Goal: Transaction & Acquisition: Purchase product/service

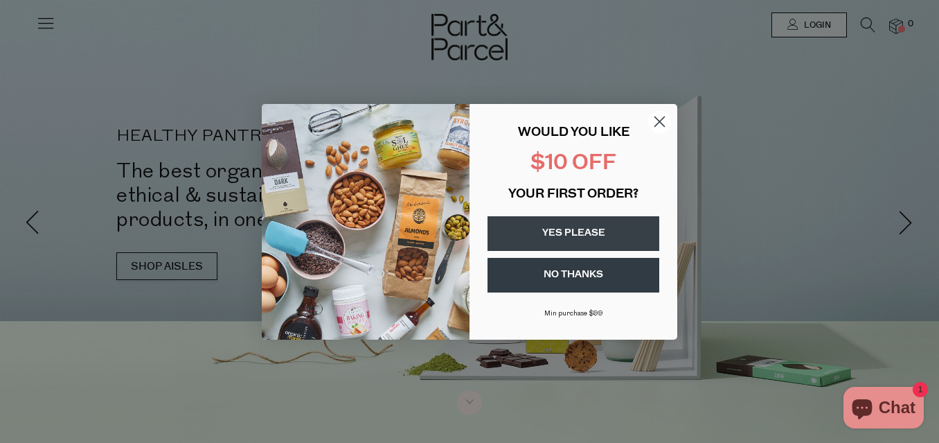
click at [664, 118] on circle "Close dialog" at bounding box center [659, 120] width 23 height 23
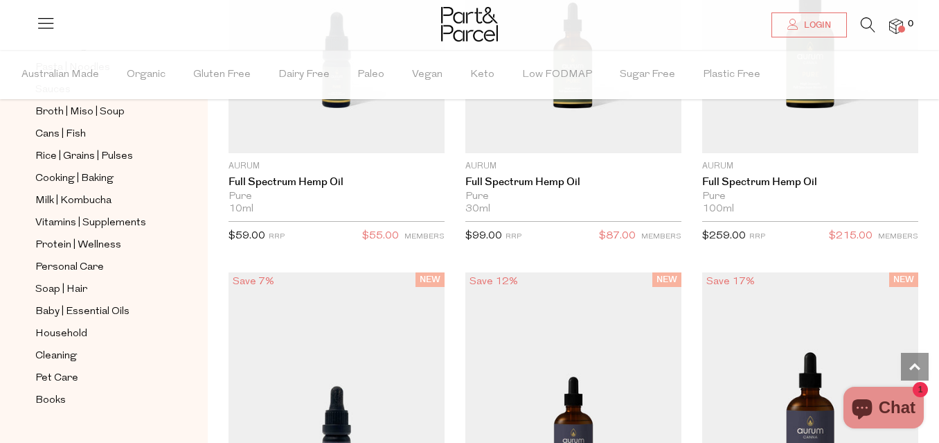
scroll to position [544, 0]
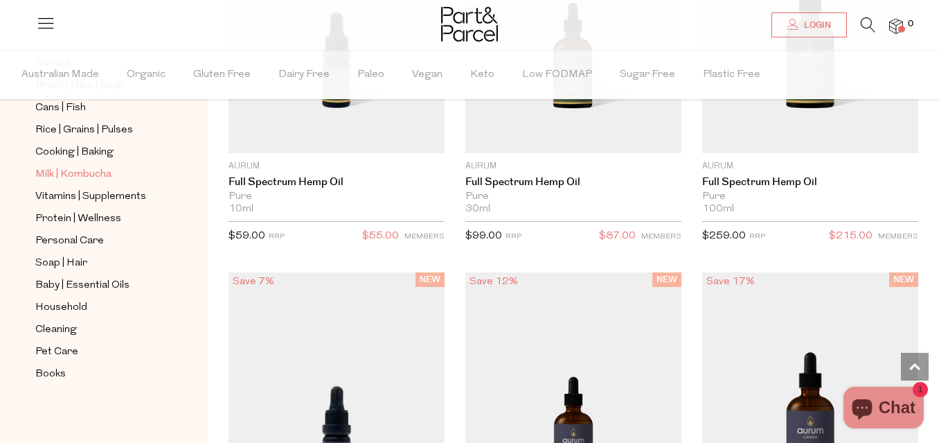
click at [106, 175] on span "Milk | Kombucha" at bounding box center [73, 174] width 76 height 17
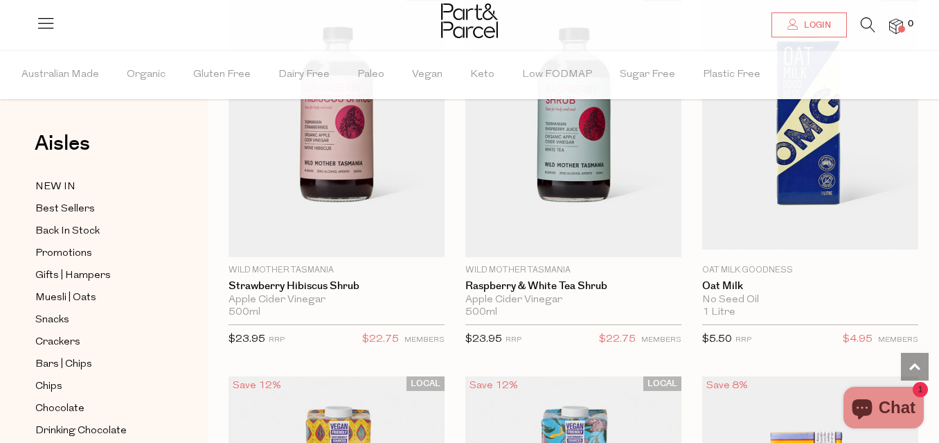
scroll to position [1394, 0]
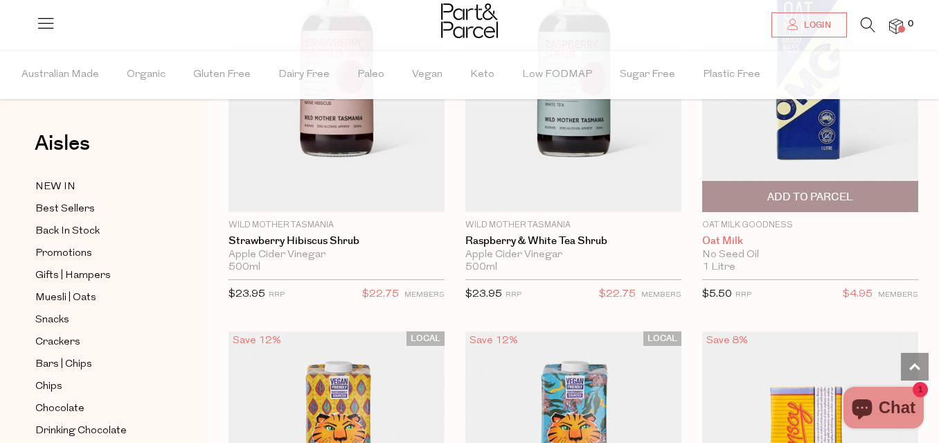
click at [724, 242] on link "Oat Milk" at bounding box center [810, 241] width 216 height 12
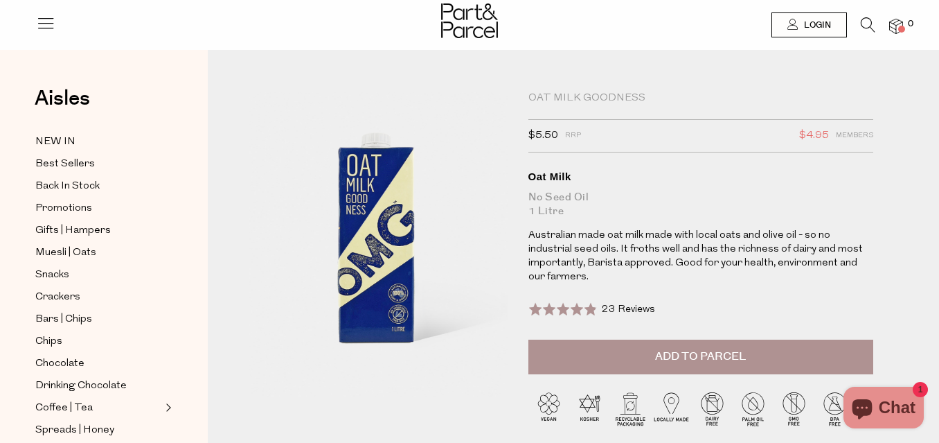
click at [636, 339] on button "Add to Parcel" at bounding box center [700, 356] width 345 height 35
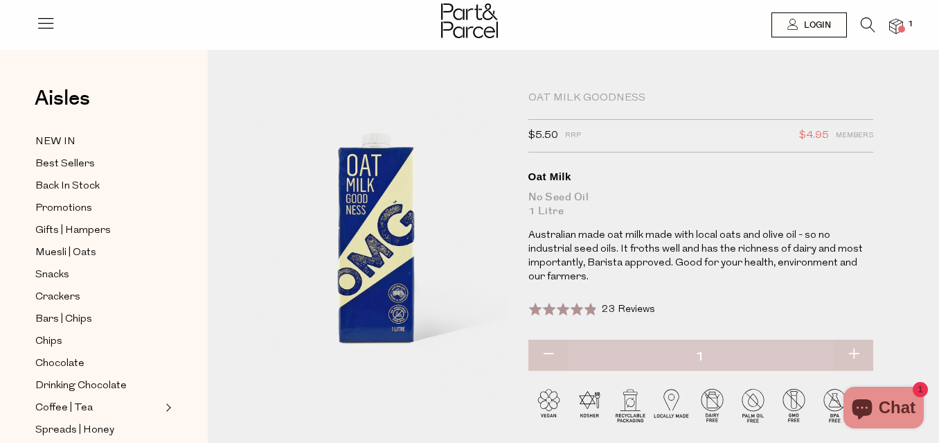
click at [854, 339] on button "button" at bounding box center [853, 354] width 39 height 30
type input "2"
click at [83, 255] on span "Muesli | Oats" at bounding box center [65, 252] width 61 height 17
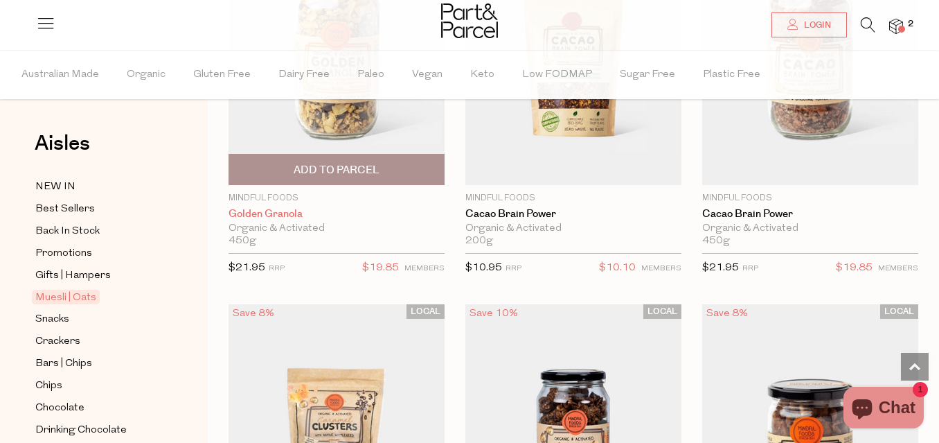
scroll to position [1254, 0]
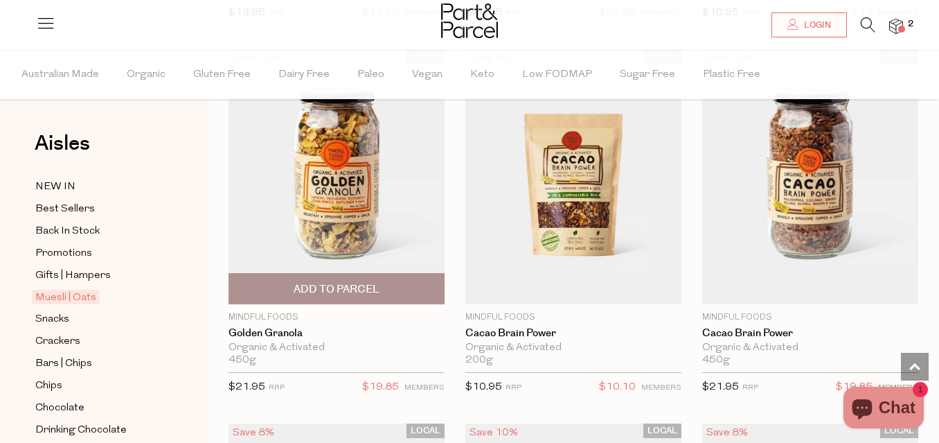
click at [339, 197] on img at bounding box center [337, 176] width 216 height 255
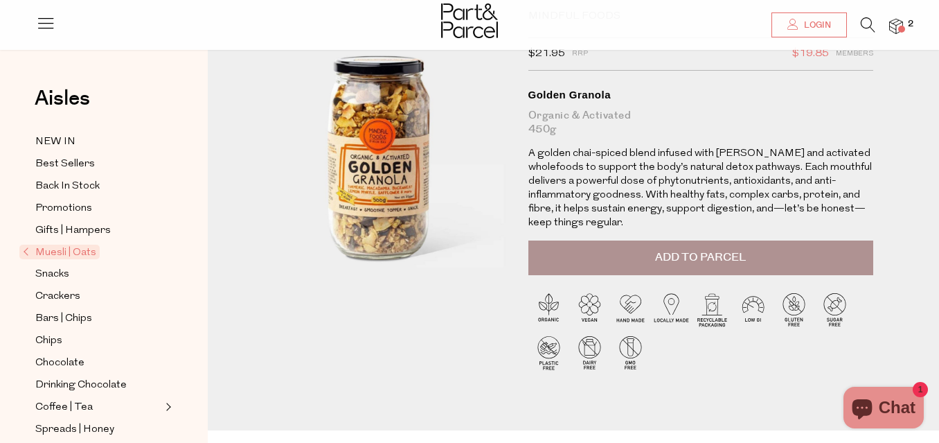
scroll to position [83, 0]
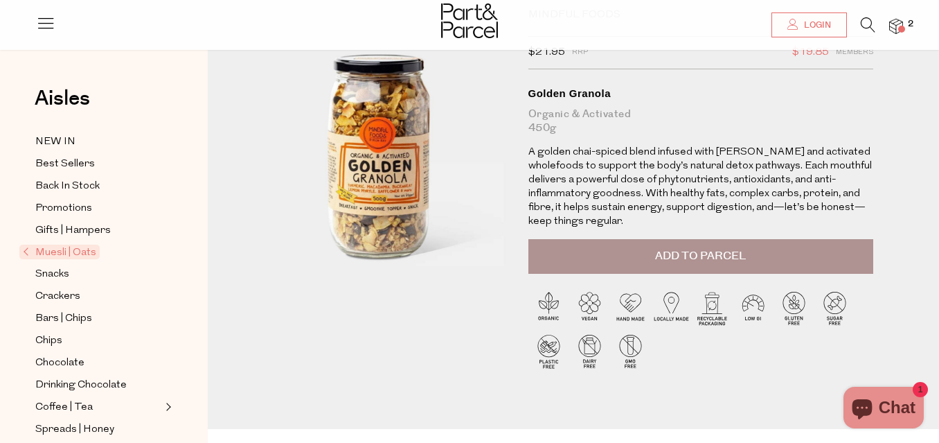
click at [699, 250] on span "Add to Parcel" at bounding box center [700, 256] width 91 height 16
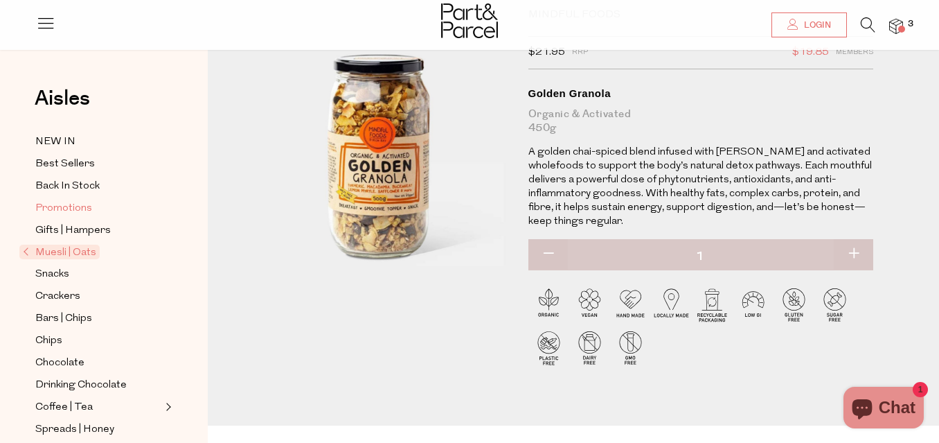
click at [52, 208] on span "Promotions" at bounding box center [63, 208] width 57 height 17
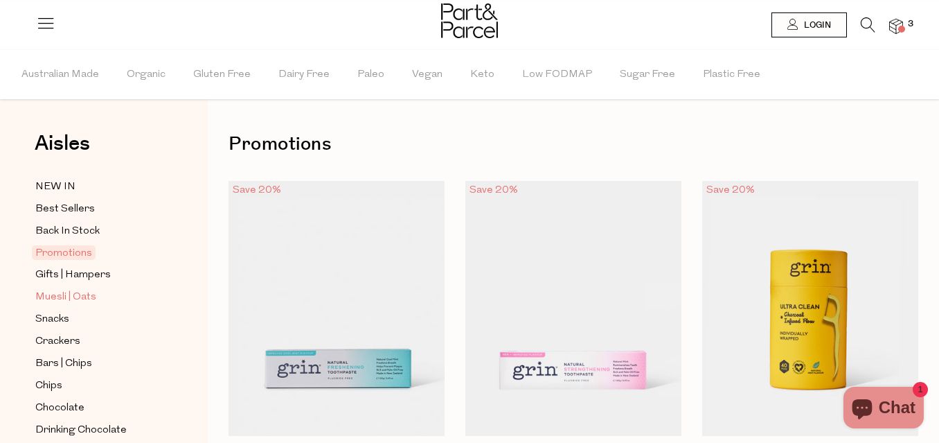
click at [79, 297] on span "Muesli | Oats" at bounding box center [65, 297] width 61 height 17
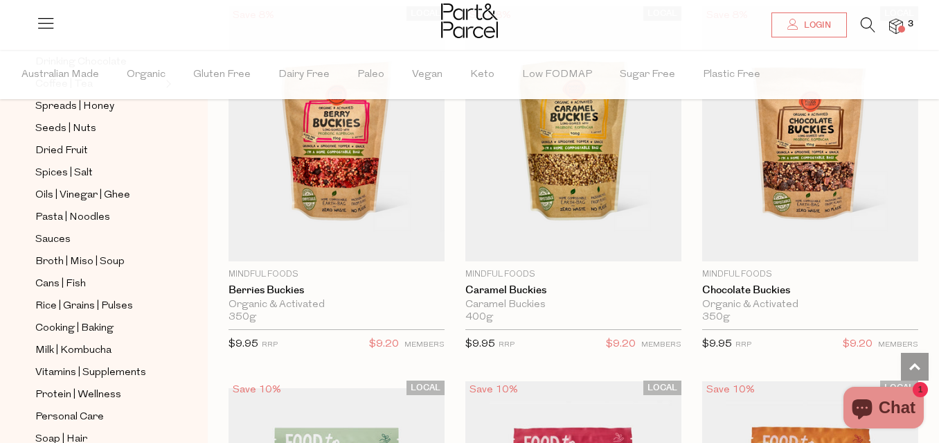
scroll to position [2419, 0]
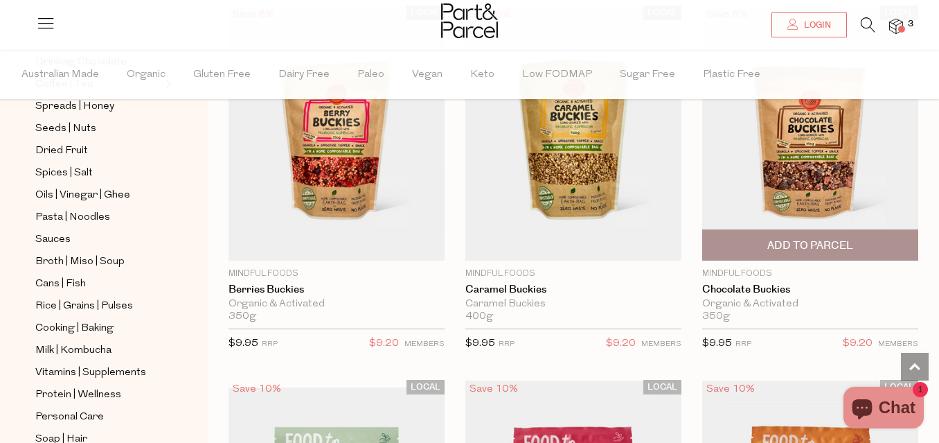
click at [798, 167] on img at bounding box center [810, 133] width 216 height 255
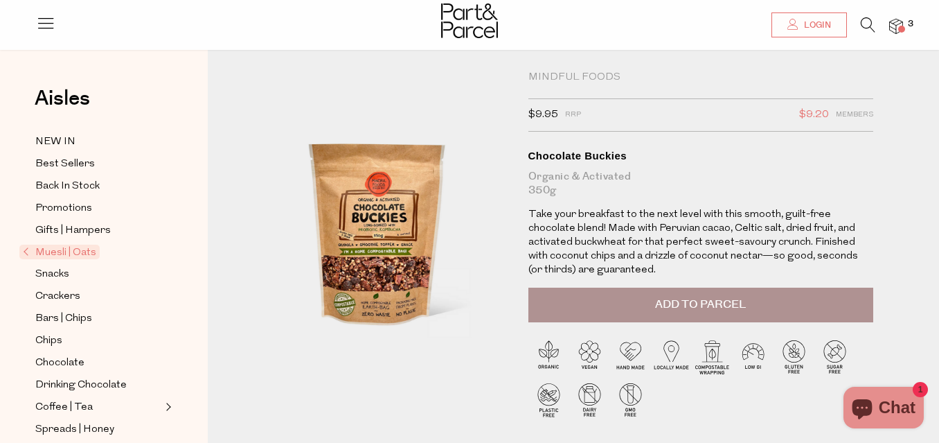
scroll to position [14, 0]
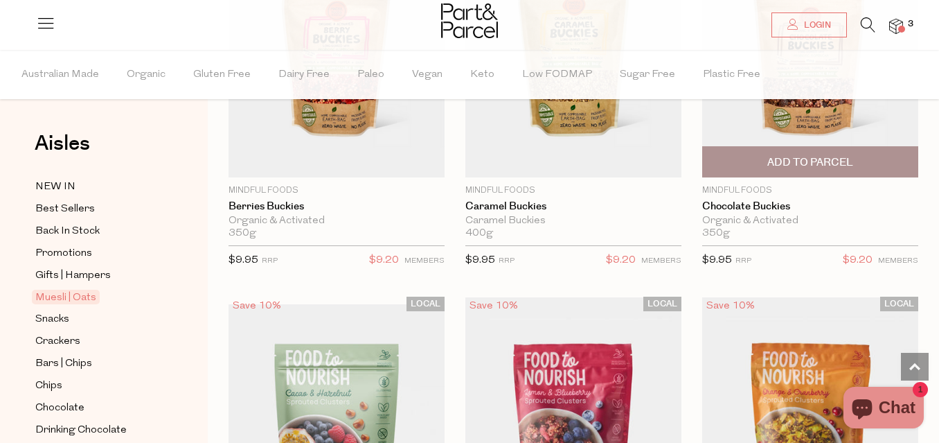
scroll to position [2490, 0]
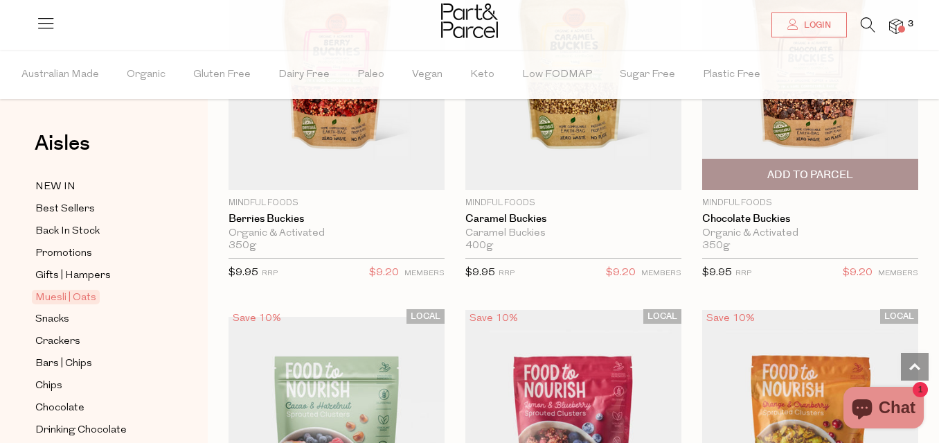
click at [771, 172] on span "Add To Parcel" at bounding box center [810, 175] width 86 height 15
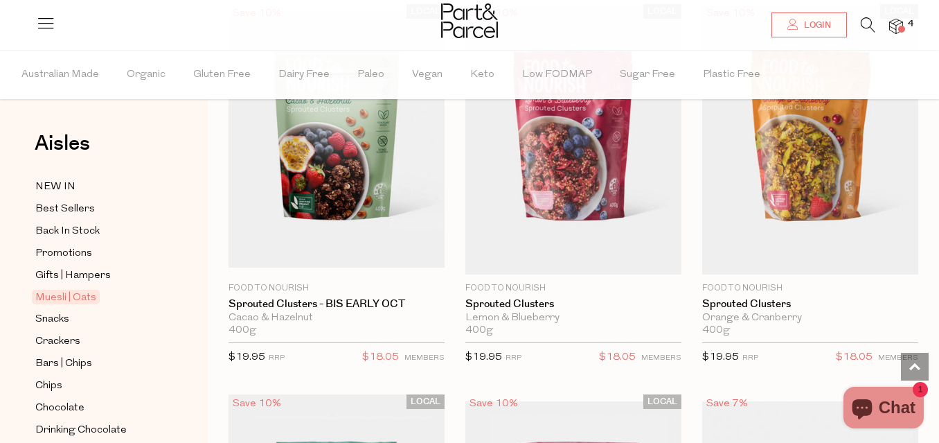
scroll to position [2796, 0]
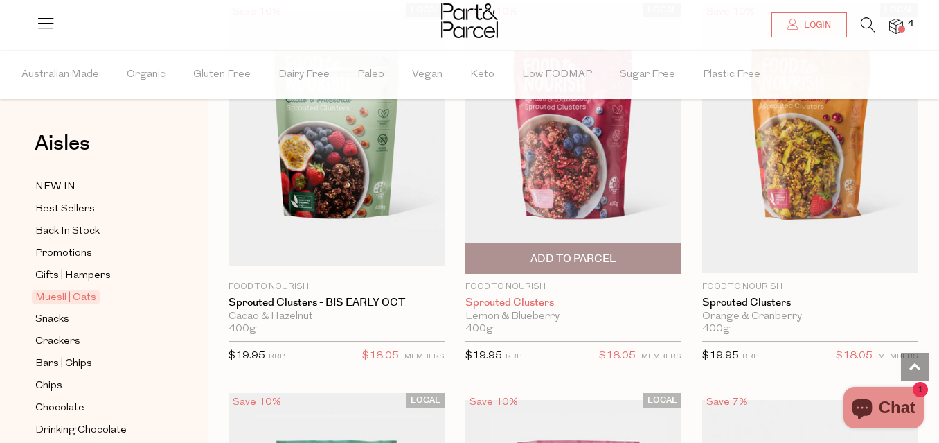
click at [485, 298] on link "Sprouted Clusters" at bounding box center [573, 302] width 216 height 12
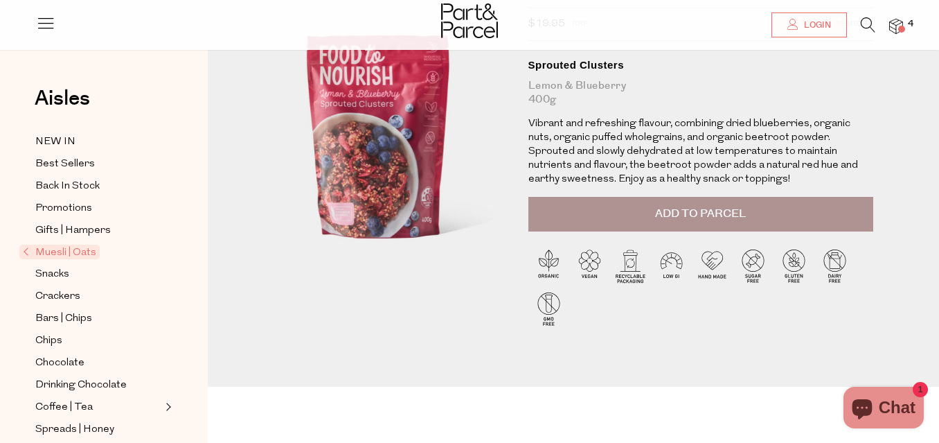
scroll to position [130, 0]
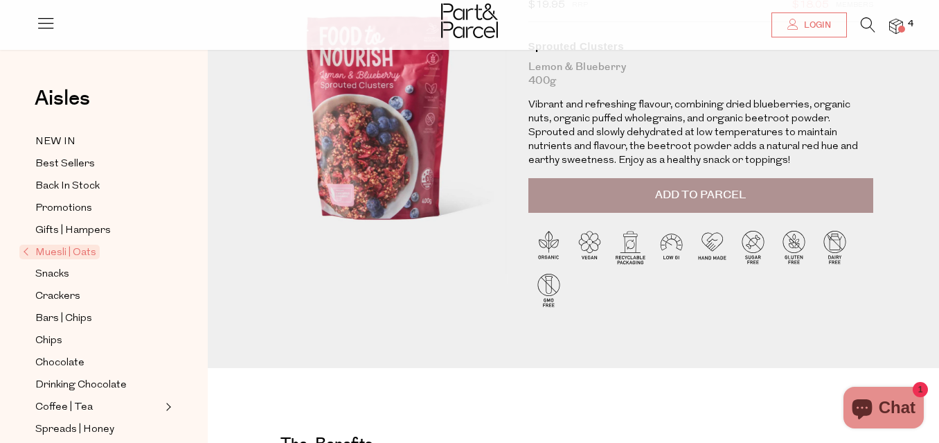
click at [679, 190] on span "Add to Parcel" at bounding box center [700, 195] width 91 height 16
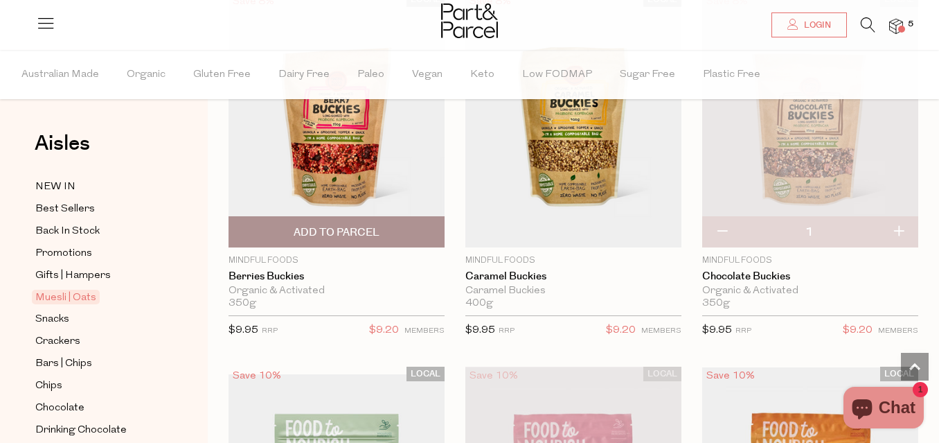
scroll to position [2428, 0]
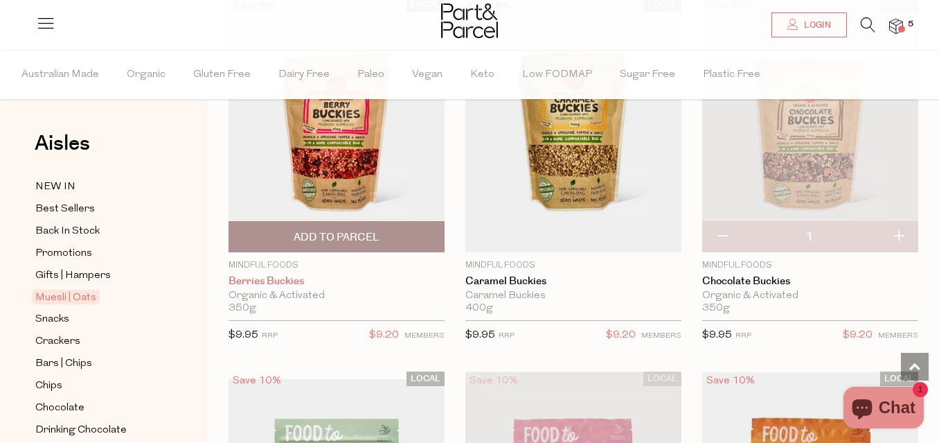
click at [265, 281] on link "Berries Buckies" at bounding box center [337, 281] width 216 height 12
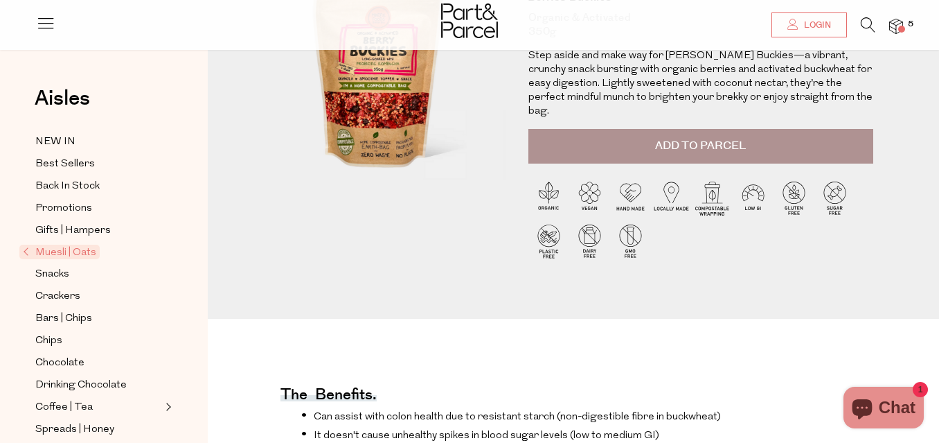
scroll to position [72, 0]
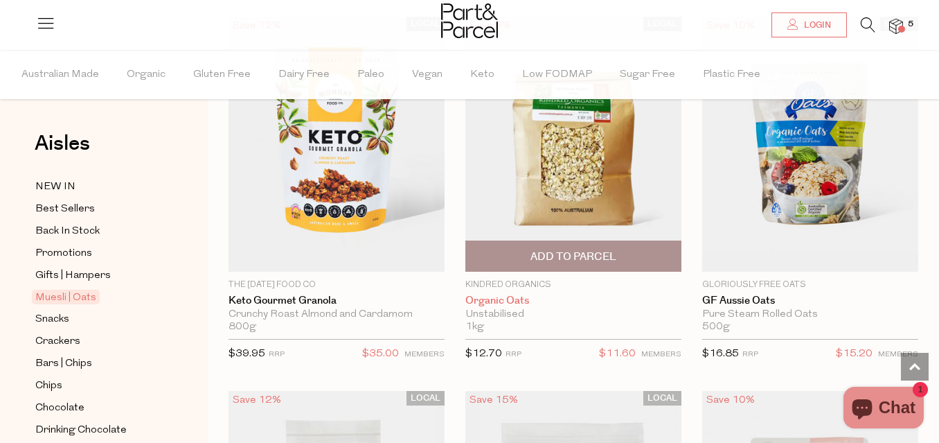
scroll to position [5069, 0]
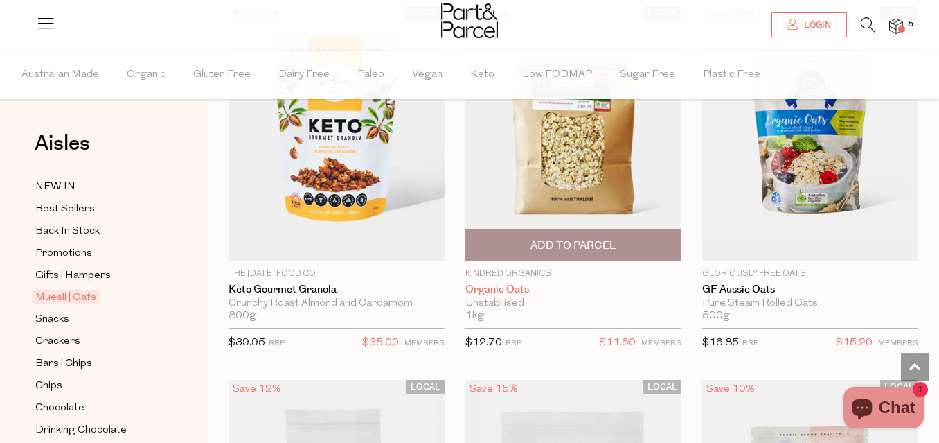
click at [489, 283] on link "Organic Oats" at bounding box center [573, 289] width 216 height 12
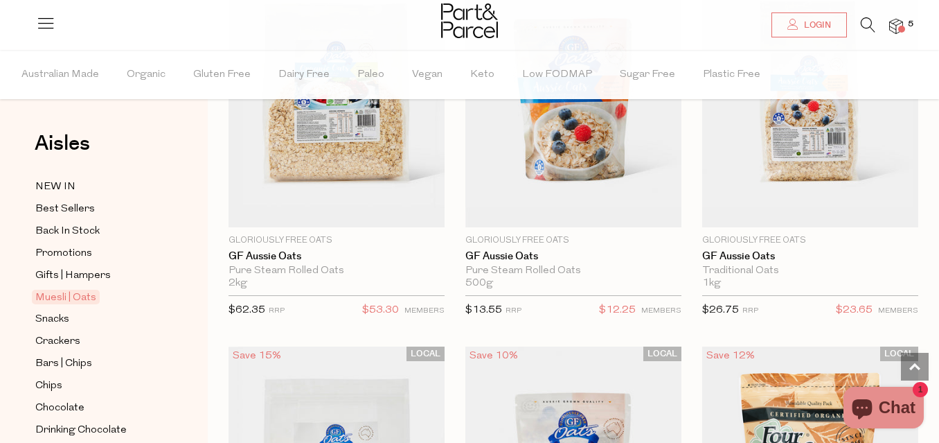
scroll to position [5446, 0]
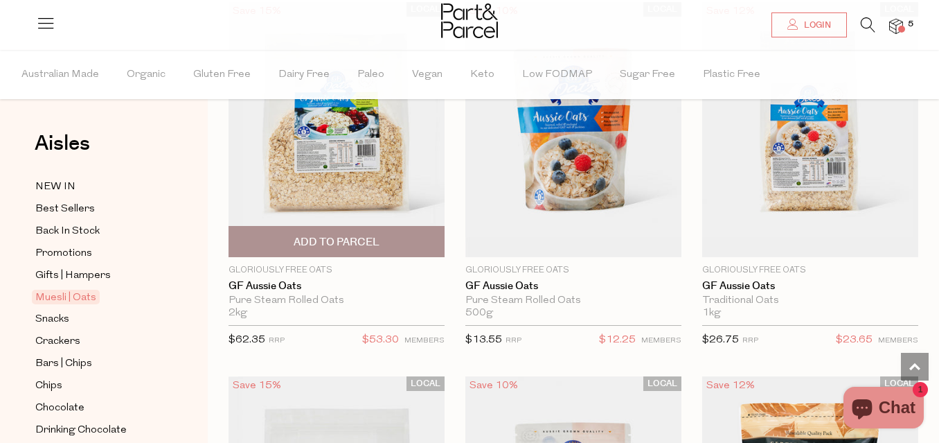
click at [307, 235] on span "Add To Parcel" at bounding box center [337, 242] width 86 height 15
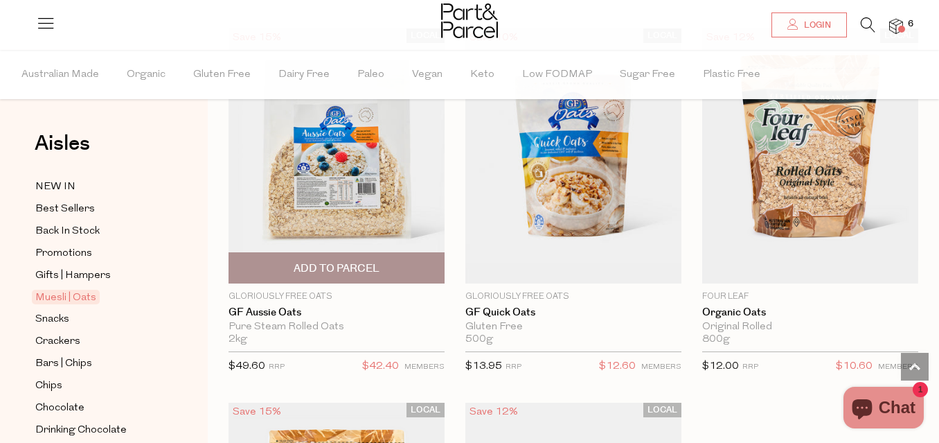
scroll to position [5793, 0]
click at [259, 307] on link "GF Aussie Oats" at bounding box center [337, 313] width 216 height 12
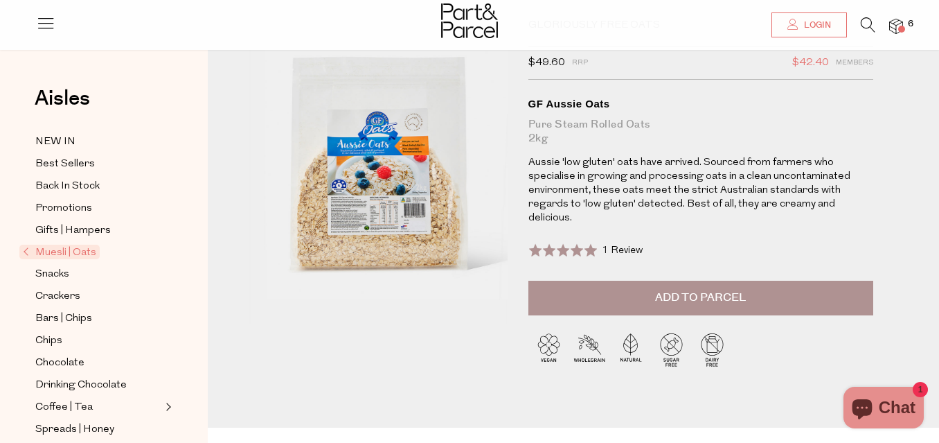
scroll to position [72, 0]
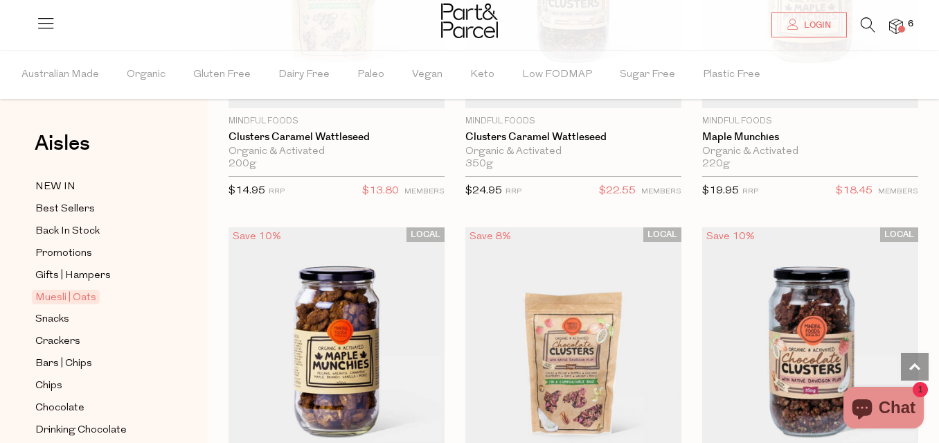
click at [900, 23] on img at bounding box center [896, 27] width 14 height 16
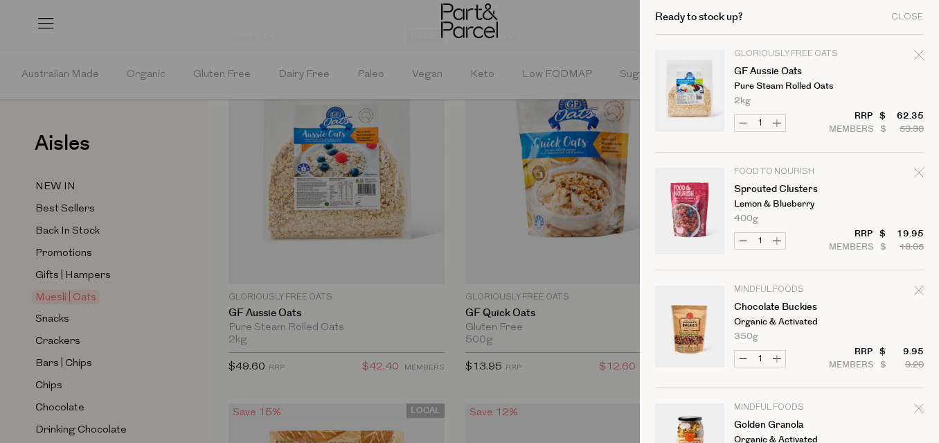
click at [744, 121] on button "Decrease GF Aussie Oats" at bounding box center [743, 123] width 17 height 16
type input "0"
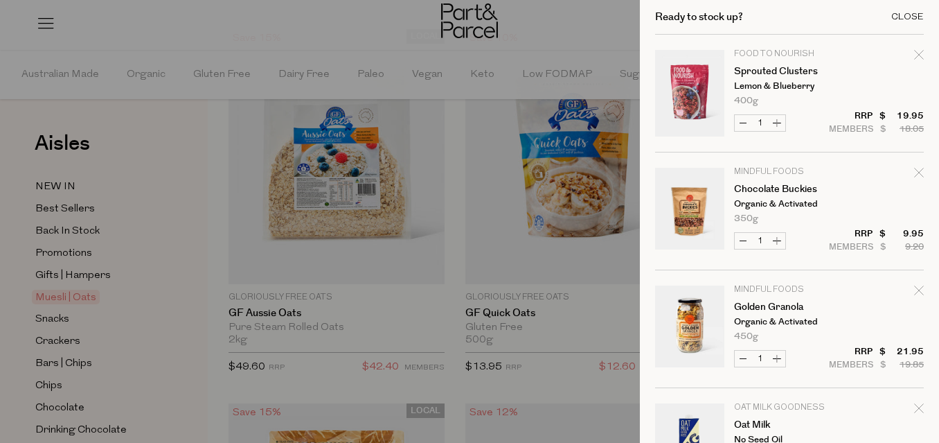
click at [911, 16] on div "Close" at bounding box center [907, 16] width 33 height 9
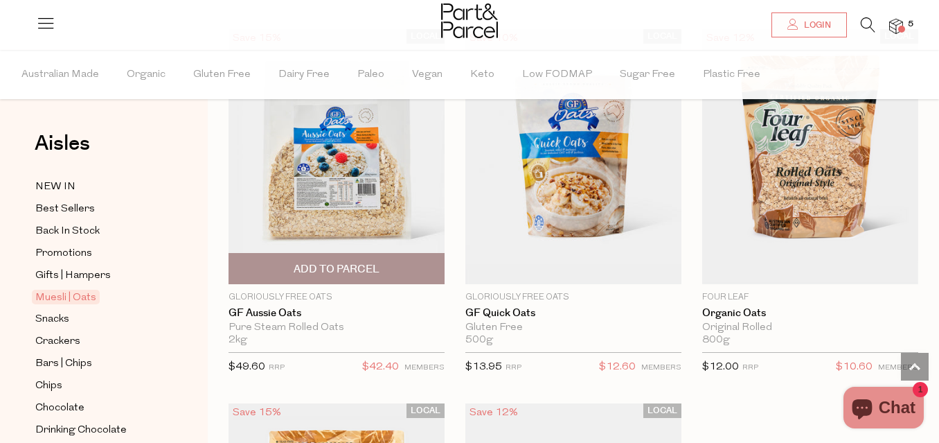
click at [336, 262] on span "Add To Parcel" at bounding box center [337, 269] width 86 height 15
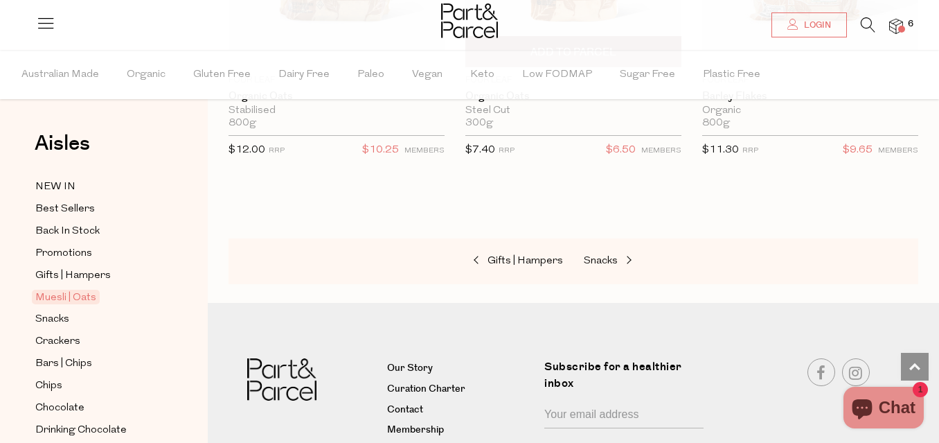
scroll to position [6387, 0]
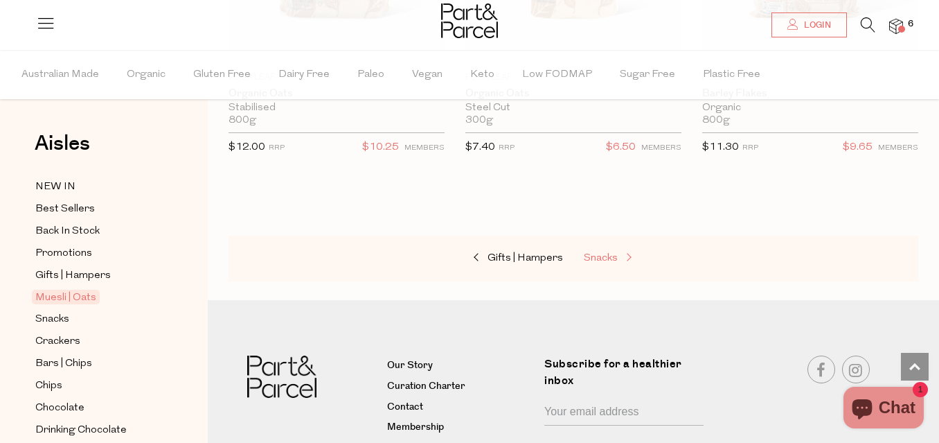
click at [602, 253] on span "Snacks" at bounding box center [601, 258] width 34 height 10
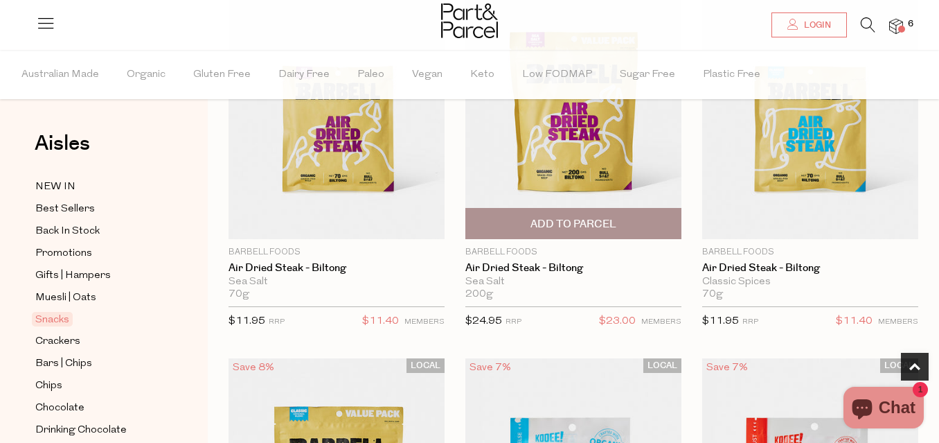
scroll to position [216, 0]
